Goal: Find specific page/section: Find specific page/section

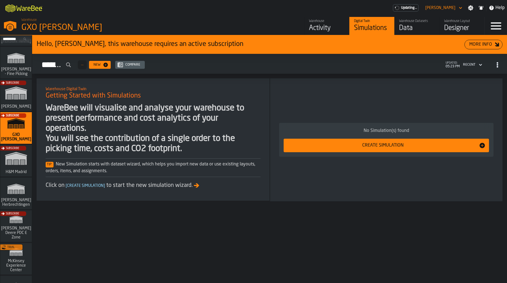
scroll to position [32, 0]
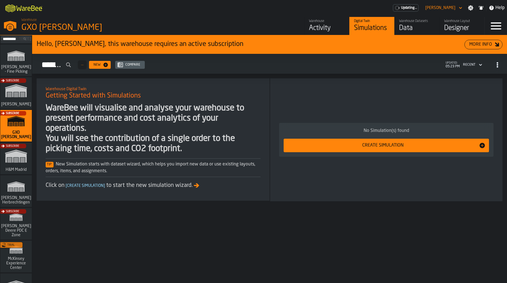
click at [14, 262] on div "Trial" at bounding box center [15, 258] width 32 height 33
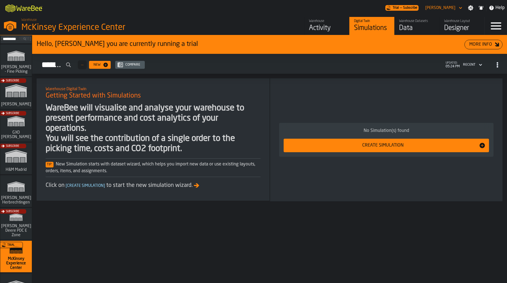
click at [327, 24] on div "Activity" at bounding box center [327, 28] width 36 height 9
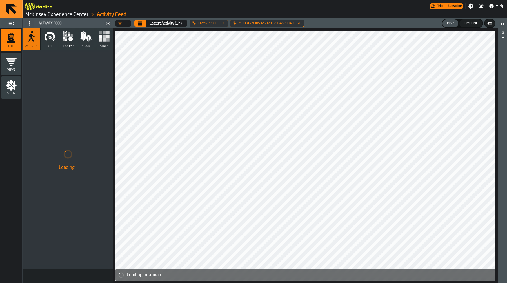
click at [66, 38] on icon "button" at bounding box center [66, 38] width 2 height 2
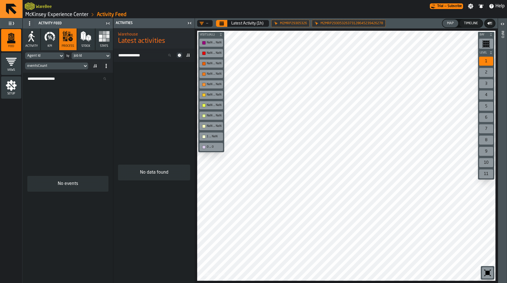
click at [484, 270] on icon "button-toolbar-undefined" at bounding box center [487, 272] width 9 height 9
click at [252, 19] on button "Latest Activity (1h)" at bounding box center [247, 23] width 39 height 11
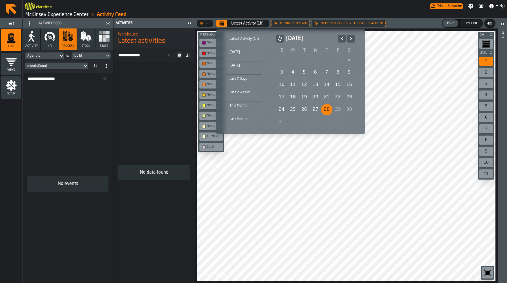
click at [240, 52] on div "[DATE]" at bounding box center [244, 52] width 36 height 6
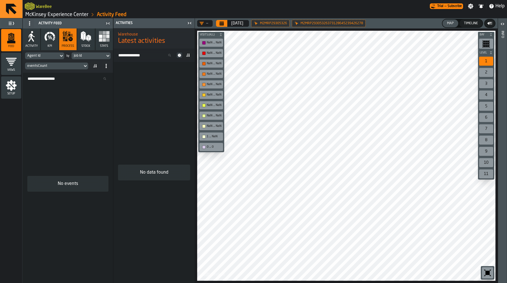
click at [72, 64] on div "eventsCount" at bounding box center [53, 66] width 53 height 4
click at [54, 55] on div "Agent Id" at bounding box center [41, 56] width 29 height 4
click at [65, 135] on div "No events" at bounding box center [68, 183] width 90 height 198
click at [44, 57] on div "Agent Id" at bounding box center [41, 56] width 29 height 4
click at [158, 92] on div "No data found" at bounding box center [154, 172] width 81 height 221
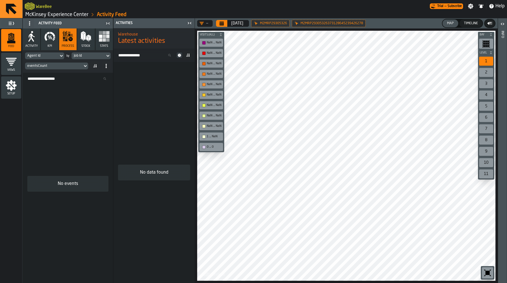
click at [56, 57] on div "Agent Id" at bounding box center [41, 56] width 29 height 4
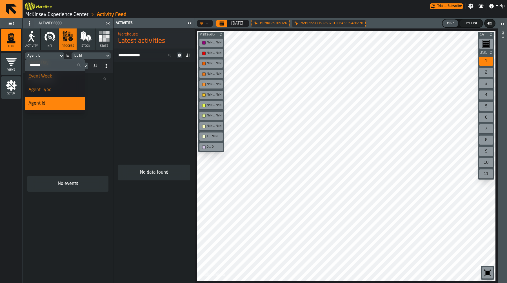
scroll to position [29, 0]
click at [98, 148] on div "No events" at bounding box center [68, 183] width 90 height 198
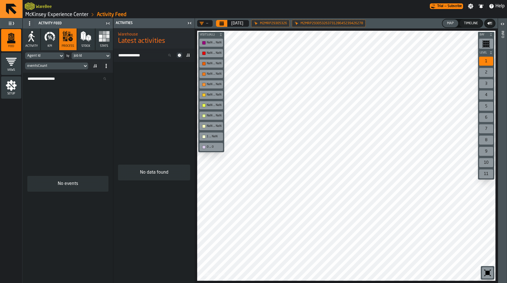
click at [86, 44] on button "Stock" at bounding box center [85, 39] width 17 height 22
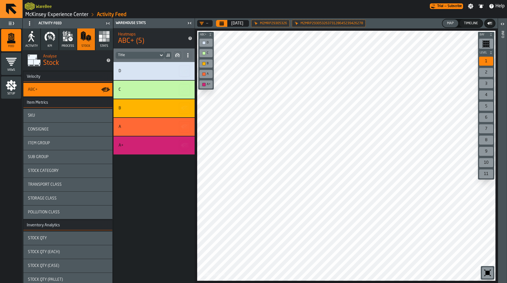
click at [70, 42] on button "process" at bounding box center [67, 39] width 17 height 22
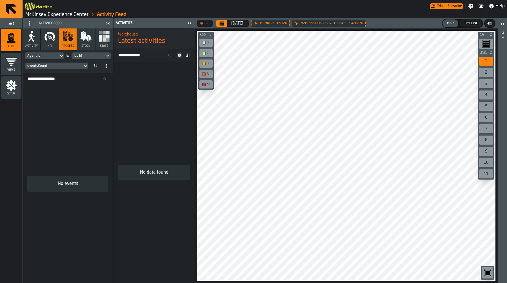
click at [71, 81] on input "Search Resources..." at bounding box center [68, 78] width 86 height 7
click at [77, 101] on div "No events" at bounding box center [68, 183] width 90 height 198
click at [220, 26] on button "Calendar" at bounding box center [221, 23] width 11 height 7
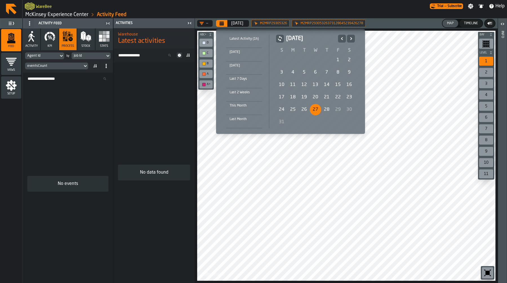
click at [315, 106] on div "27" at bounding box center [315, 109] width 11 height 11
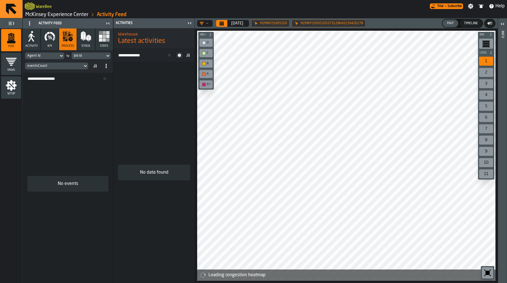
click at [75, 107] on div "No events" at bounding box center [68, 183] width 90 height 198
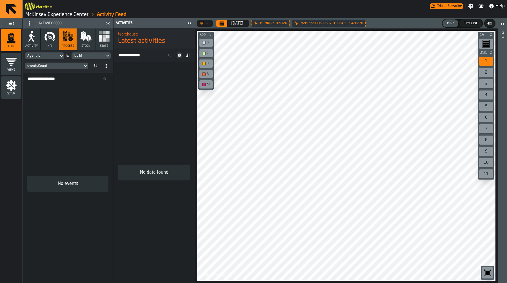
click at [32, 46] on span "Activity" at bounding box center [31, 46] width 12 height 4
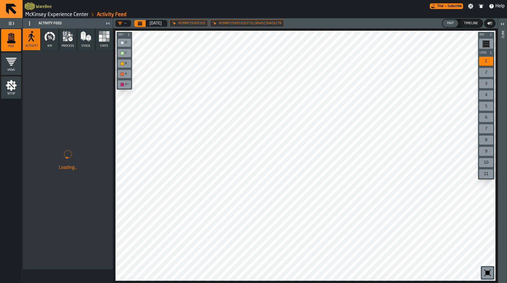
click at [0, 0] on icon at bounding box center [0, 0] width 0 height 0
click at [70, 39] on icon "button" at bounding box center [70, 39] width 4 height 4
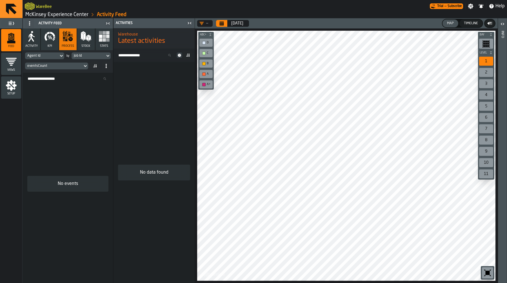
click at [84, 101] on div "No events" at bounding box center [68, 183] width 90 height 198
click at [57, 63] on div "eventsCount" at bounding box center [53, 66] width 57 height 6
click at [67, 96] on div "No events" at bounding box center [68, 183] width 90 height 198
click at [49, 68] on div "eventsCount" at bounding box center [53, 66] width 57 height 6
click at [53, 88] on ul "Search No items found" at bounding box center [70, 79] width 36 height 21
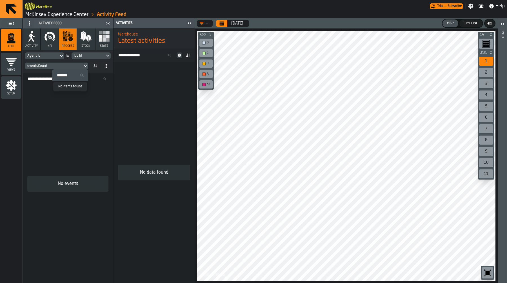
click at [46, 53] on div "Agent Id" at bounding box center [42, 56] width 34 height 6
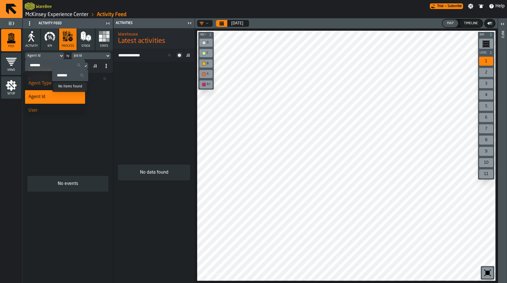
scroll to position [46, 0]
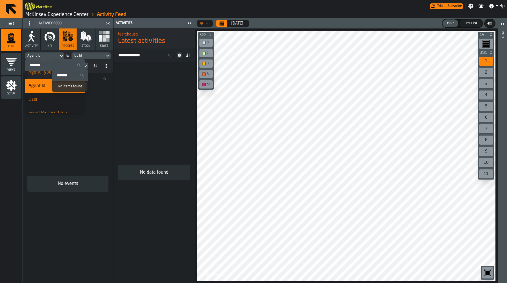
click at [41, 87] on span "Agent Id" at bounding box center [36, 86] width 17 height 5
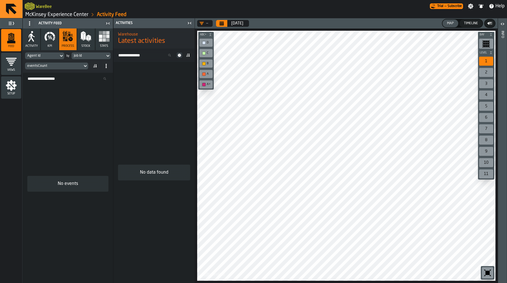
click at [96, 53] on div "Job Id" at bounding box center [89, 56] width 34 height 6
click at [39, 95] on div "No events" at bounding box center [68, 183] width 90 height 198
click at [10, 93] on span "Setup" at bounding box center [11, 93] width 20 height 3
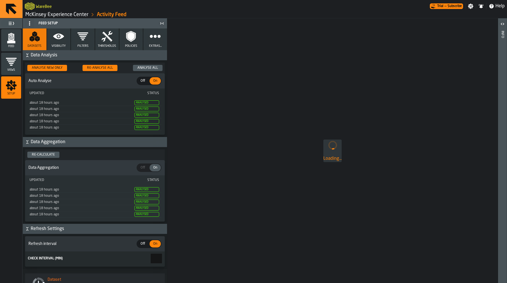
click at [109, 36] on icon "button" at bounding box center [106, 36] width 11 height 11
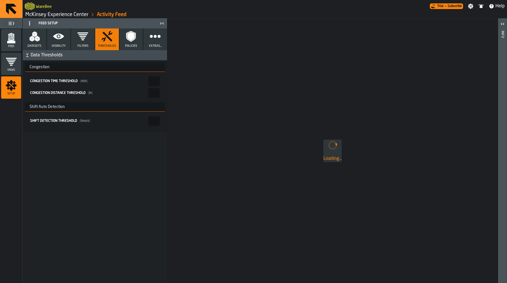
click at [80, 39] on icon "button" at bounding box center [82, 36] width 11 height 11
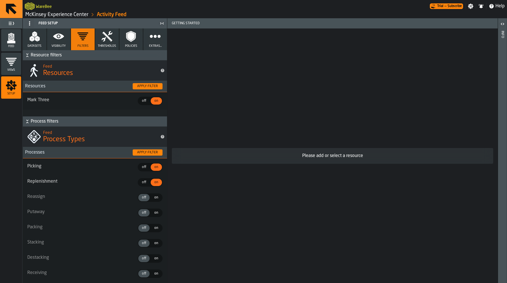
click at [127, 37] on icon "button" at bounding box center [130, 36] width 7 height 9
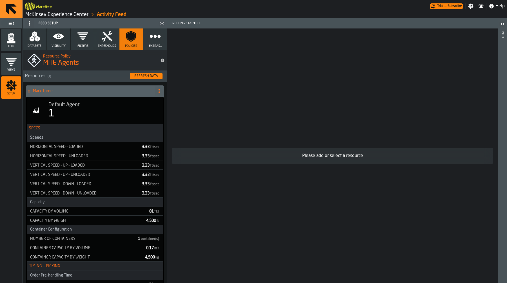
click at [10, 39] on icon "menu Feed" at bounding box center [11, 37] width 6 height 7
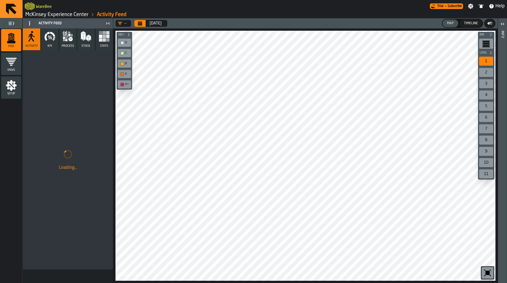
click at [71, 42] on button "process" at bounding box center [67, 39] width 17 height 22
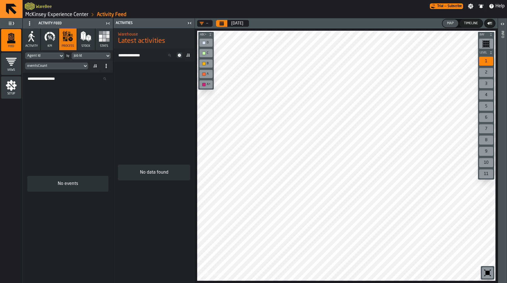
click at [55, 15] on link "McKinsey Experience Center" at bounding box center [56, 15] width 63 height 6
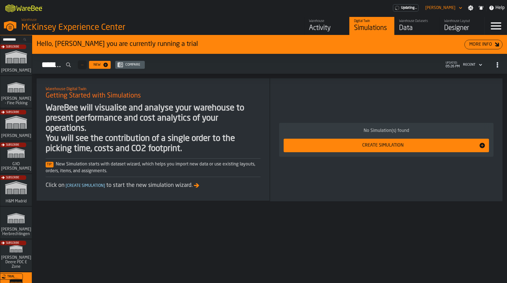
click at [416, 14] on div "M A K I N G W A R E H O U S E S M O R E EF F I C I E N T Updating... [PERSON_NA…" at bounding box center [253, 8] width 507 height 16
click at [412, 24] on div "Data" at bounding box center [417, 28] width 36 height 9
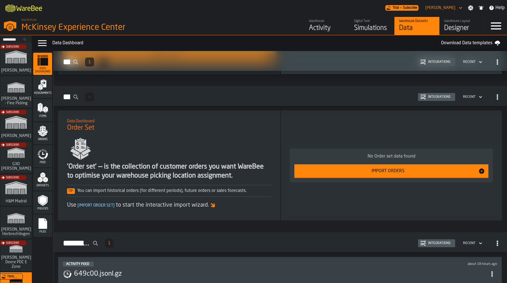
scroll to position [388, 0]
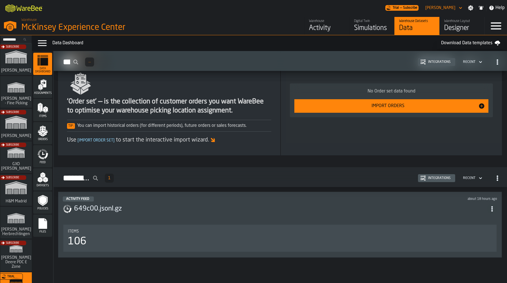
click at [204, 204] on div "649c00.jsonl.gz" at bounding box center [280, 209] width 434 height 10
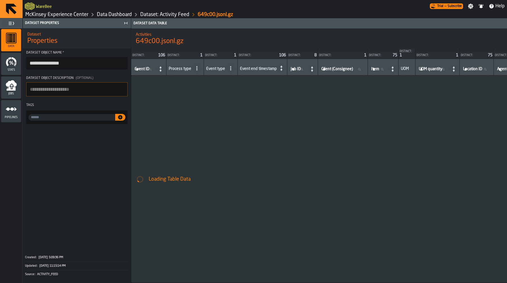
click at [13, 88] on icon "menu Jobs" at bounding box center [10, 89] width 9 height 4
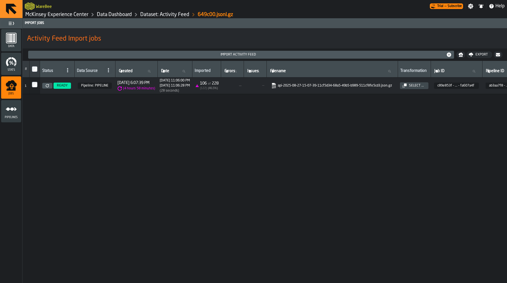
click at [75, 14] on link "McKinsey Experience Center" at bounding box center [56, 15] width 63 height 6
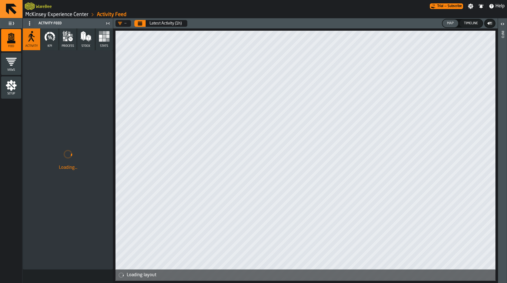
click at [72, 41] on icon "button" at bounding box center [67, 36] width 11 height 11
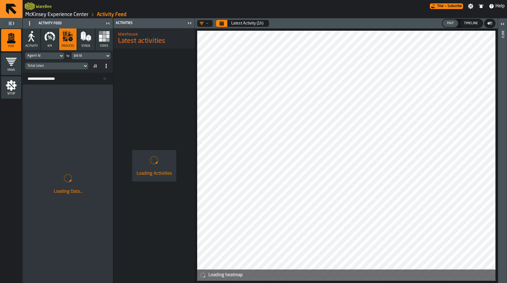
click at [91, 110] on div "Loading Data..." at bounding box center [68, 183] width 90 height 198
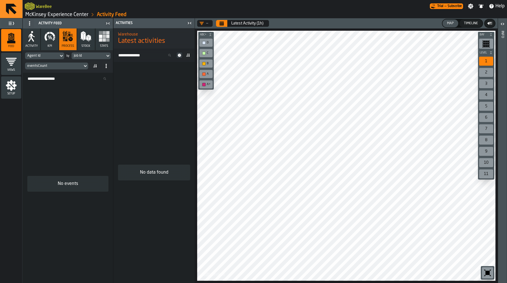
click at [11, 86] on icon "menu Setup" at bounding box center [11, 85] width 11 height 11
